Goal: Check status

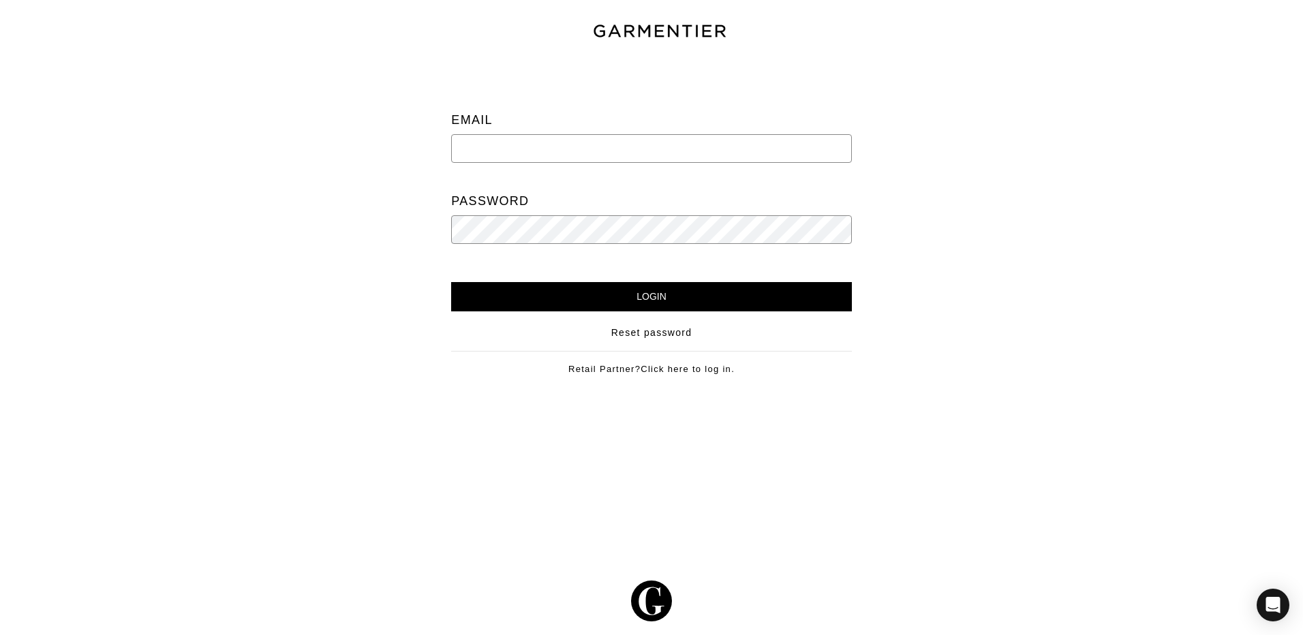
type input "Vince@garmentier.co"
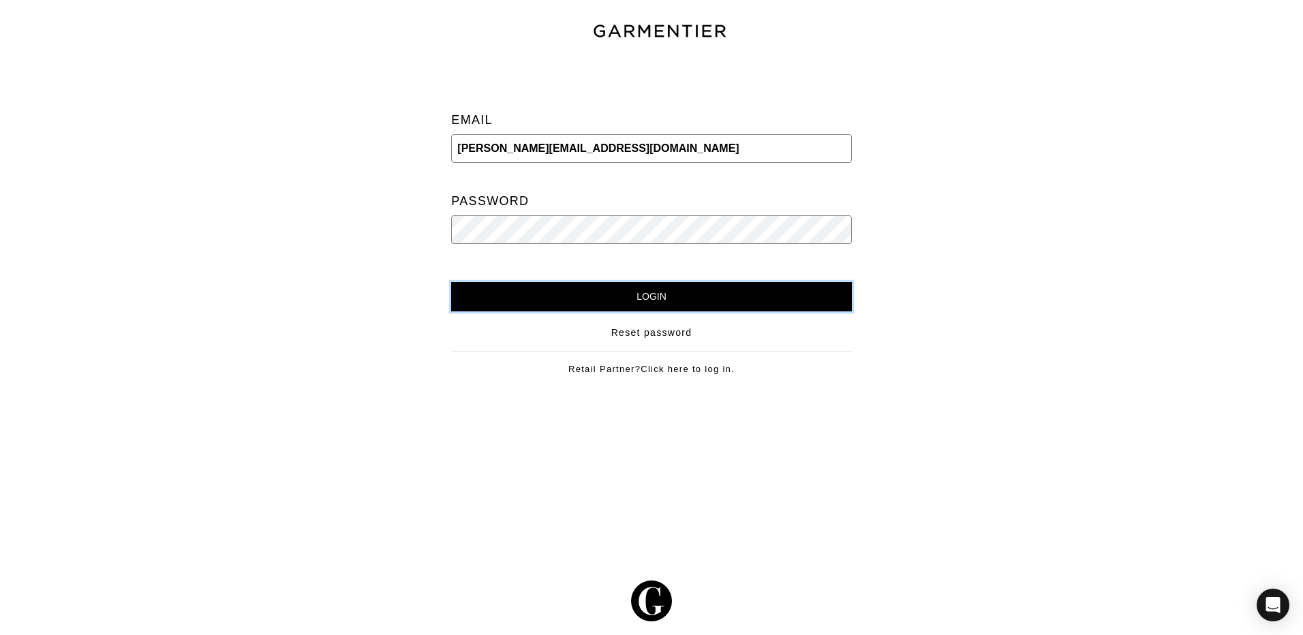
click at [657, 294] on input "Login" at bounding box center [651, 296] width 400 height 29
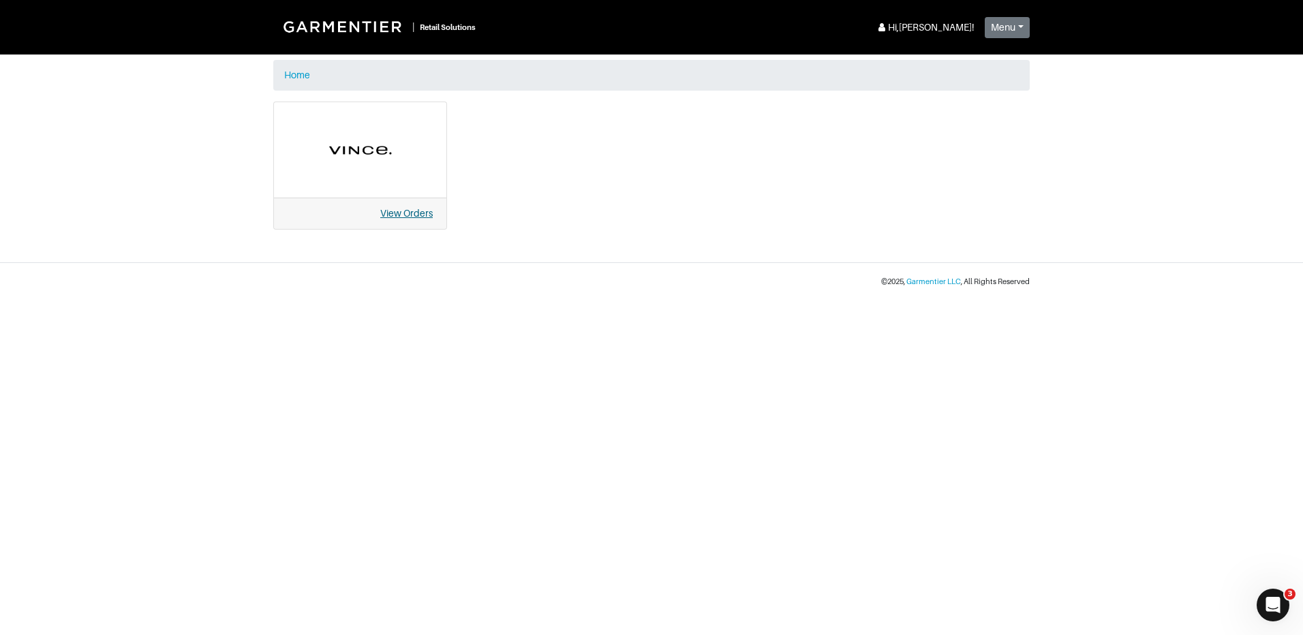
click at [397, 215] on link "View Orders" at bounding box center [406, 213] width 52 height 11
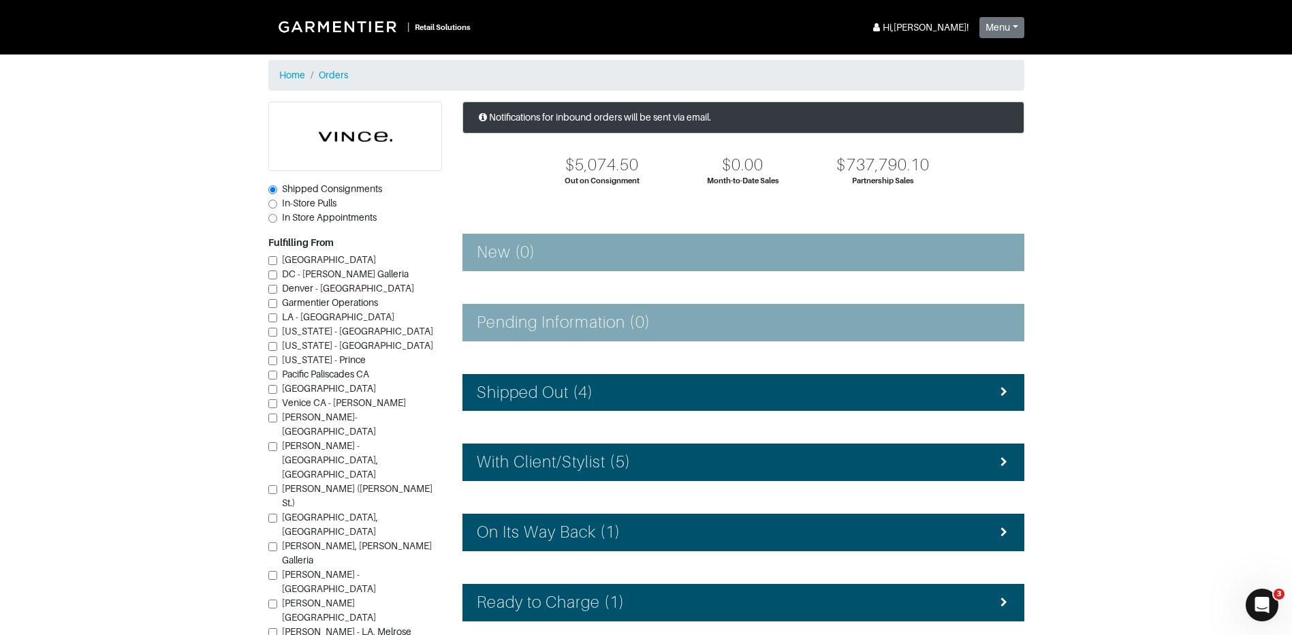
click at [311, 194] on span "Shipped Consignments" at bounding box center [332, 188] width 100 height 11
click at [277, 194] on input "Shipped Consignments" at bounding box center [272, 189] width 9 height 9
click at [311, 194] on span "Shipped Consignments" at bounding box center [332, 188] width 100 height 11
click at [277, 194] on input "Shipped Consignments" at bounding box center [272, 189] width 9 height 9
click at [311, 206] on span "In-Store Pulls" at bounding box center [309, 203] width 55 height 11
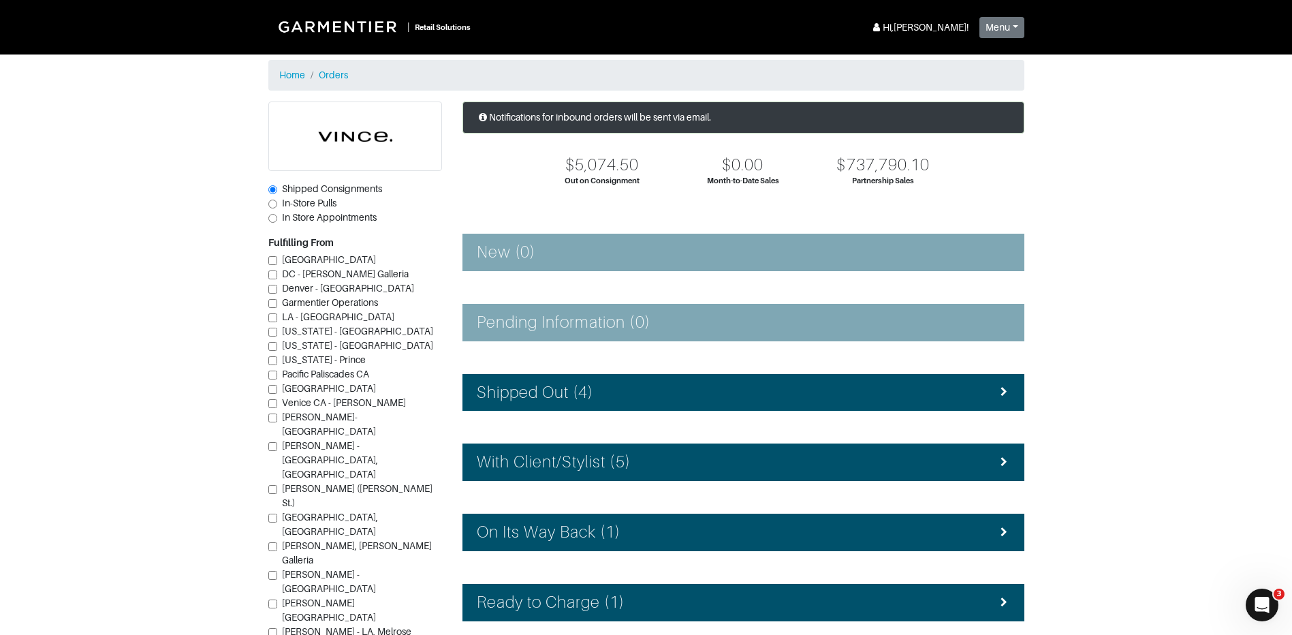
click at [277, 206] on input "In-Store Pulls" at bounding box center [272, 204] width 9 height 9
radio input "true"
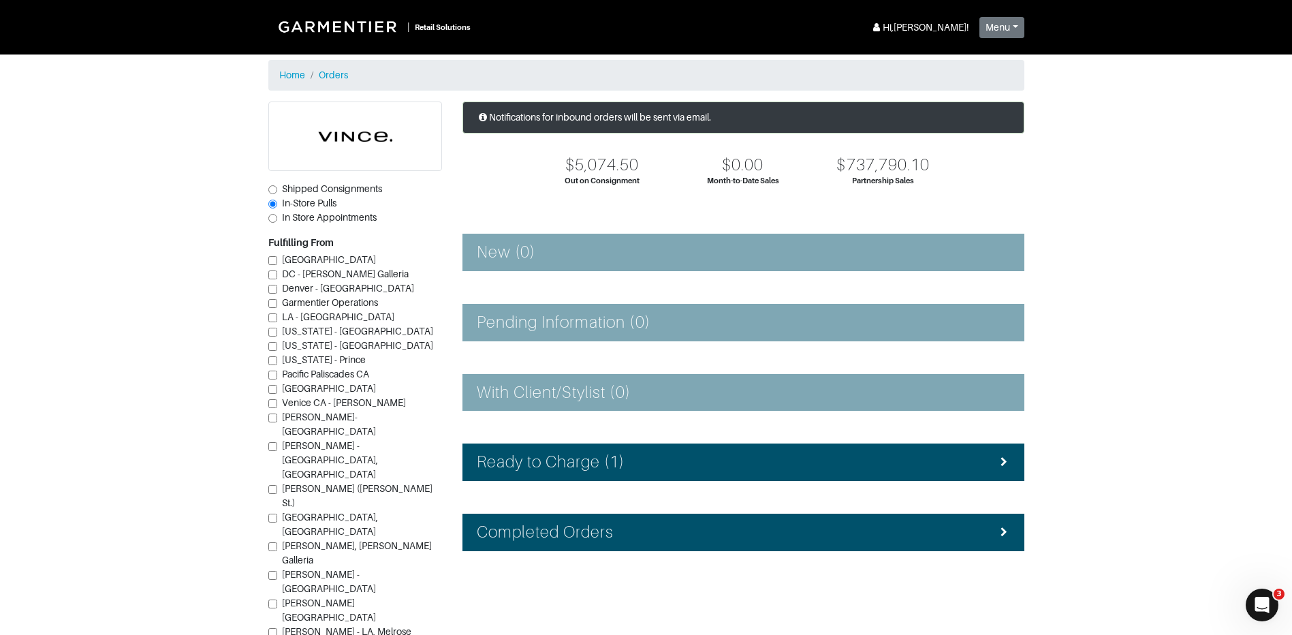
click at [330, 483] on span "Vince - Dallas (Knox St.)" at bounding box center [357, 495] width 151 height 25
click at [277, 485] on input "Vince - Dallas (Knox St.)" at bounding box center [272, 489] width 9 height 9
checkbox input "true"
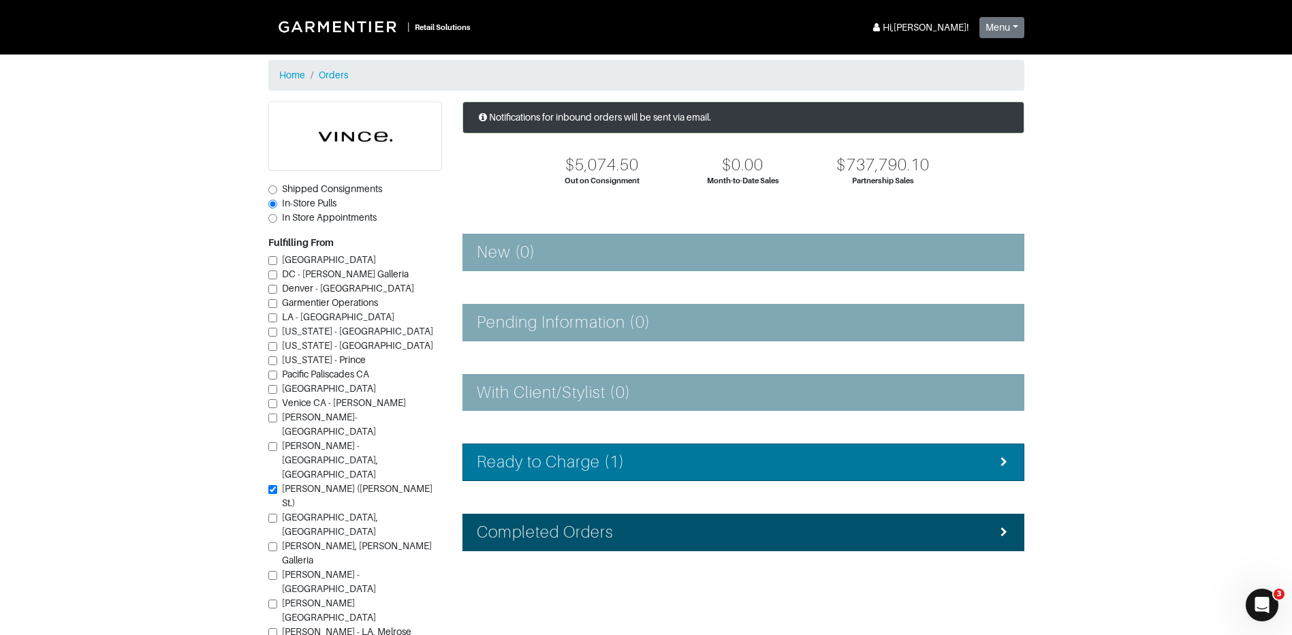
click at [785, 452] on div "Ready to Charge (1)" at bounding box center [743, 462] width 533 height 20
